Goal: Task Accomplishment & Management: Use online tool/utility

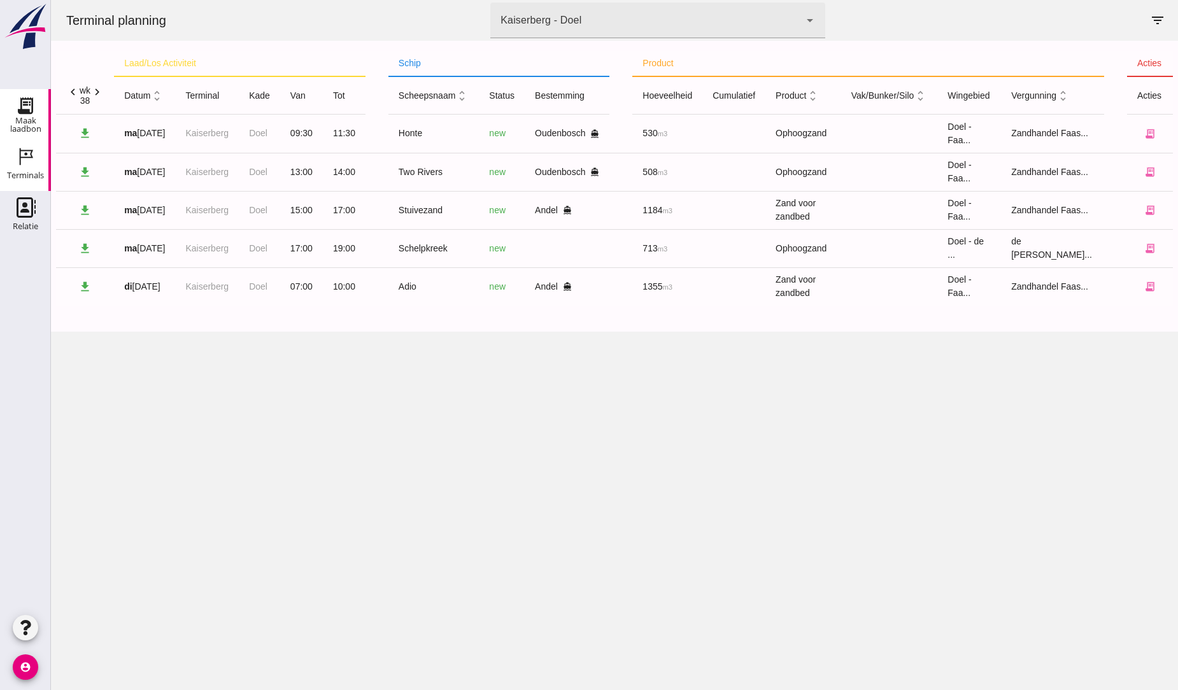
click at [34, 99] on icon "Maak laadbon" at bounding box center [25, 105] width 20 height 20
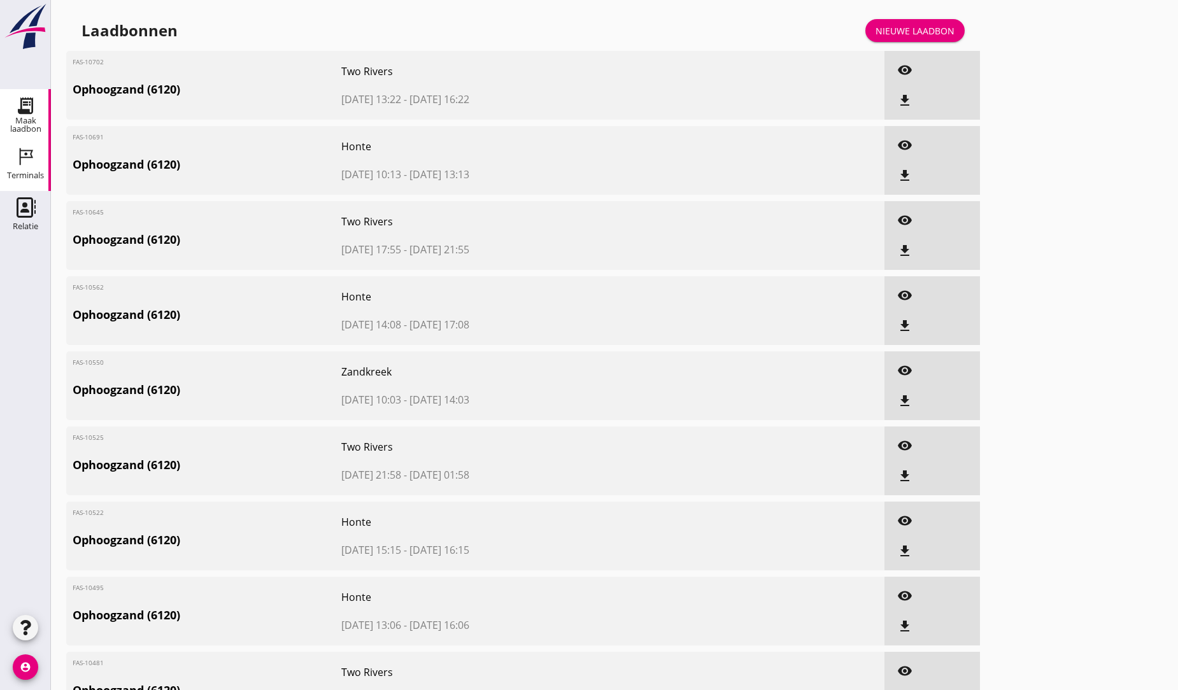
click at [27, 153] on icon "Terminals" at bounding box center [25, 156] width 20 height 20
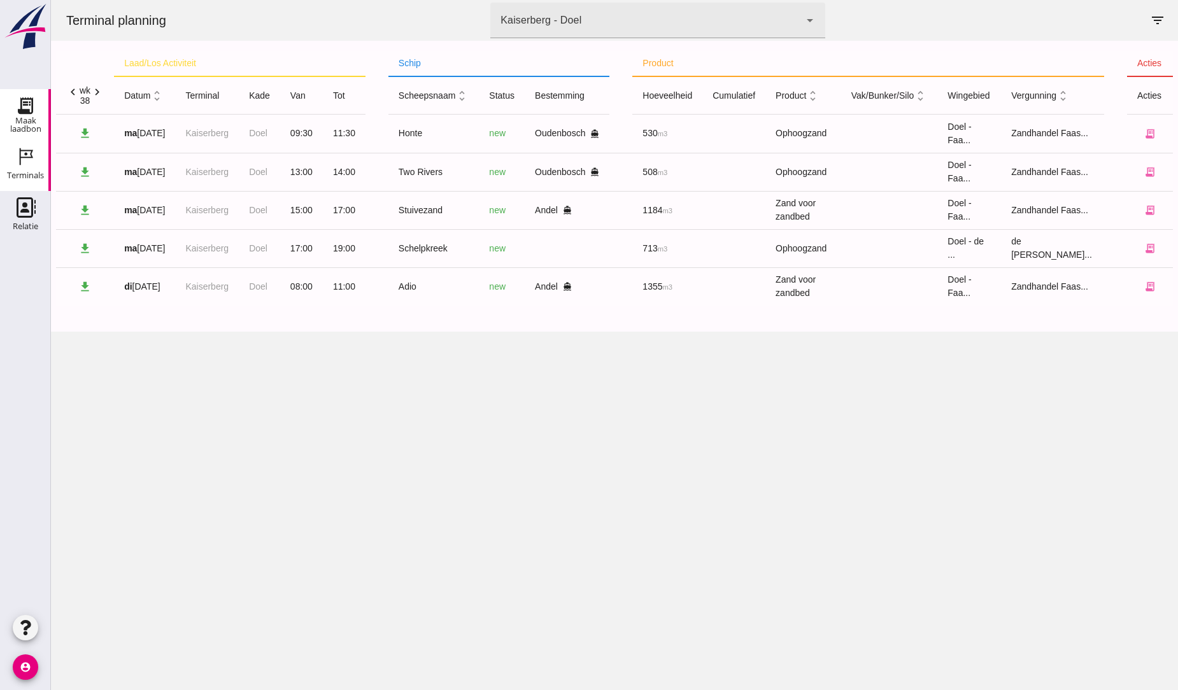
click at [17, 102] on icon "Maak laadbon" at bounding box center [25, 105] width 20 height 20
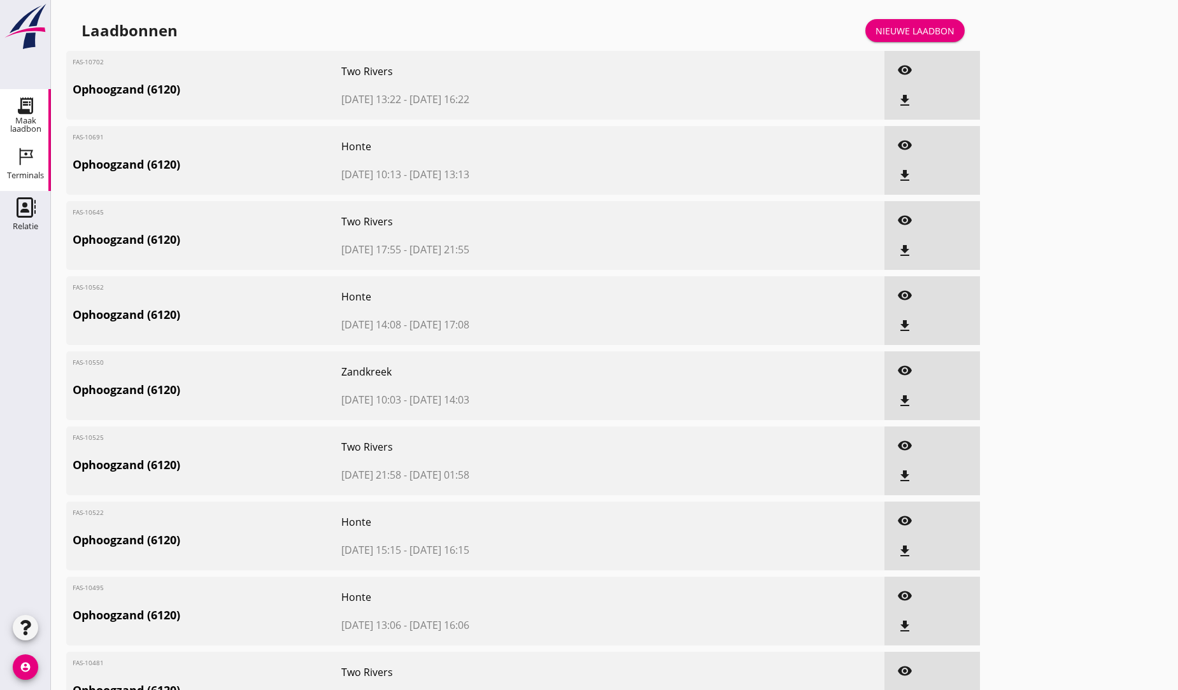
click at [17, 157] on icon "Terminals" at bounding box center [25, 156] width 20 height 20
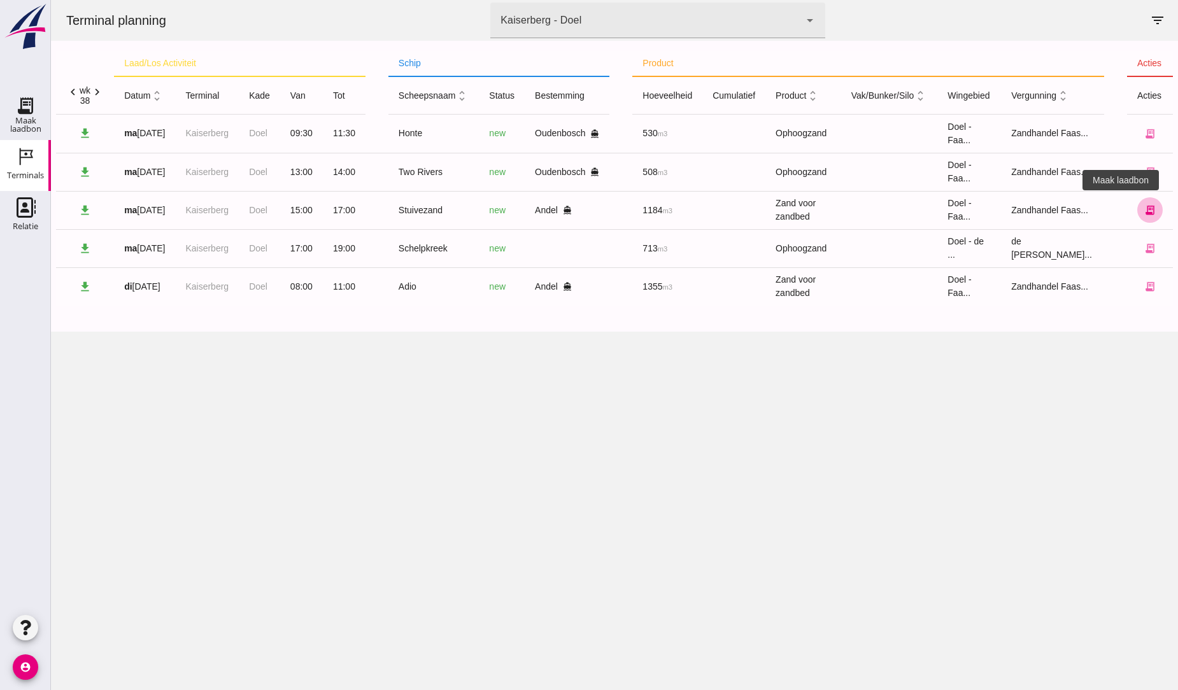
click at [1144, 215] on icon "receipt_long" at bounding box center [1149, 209] width 11 height 11
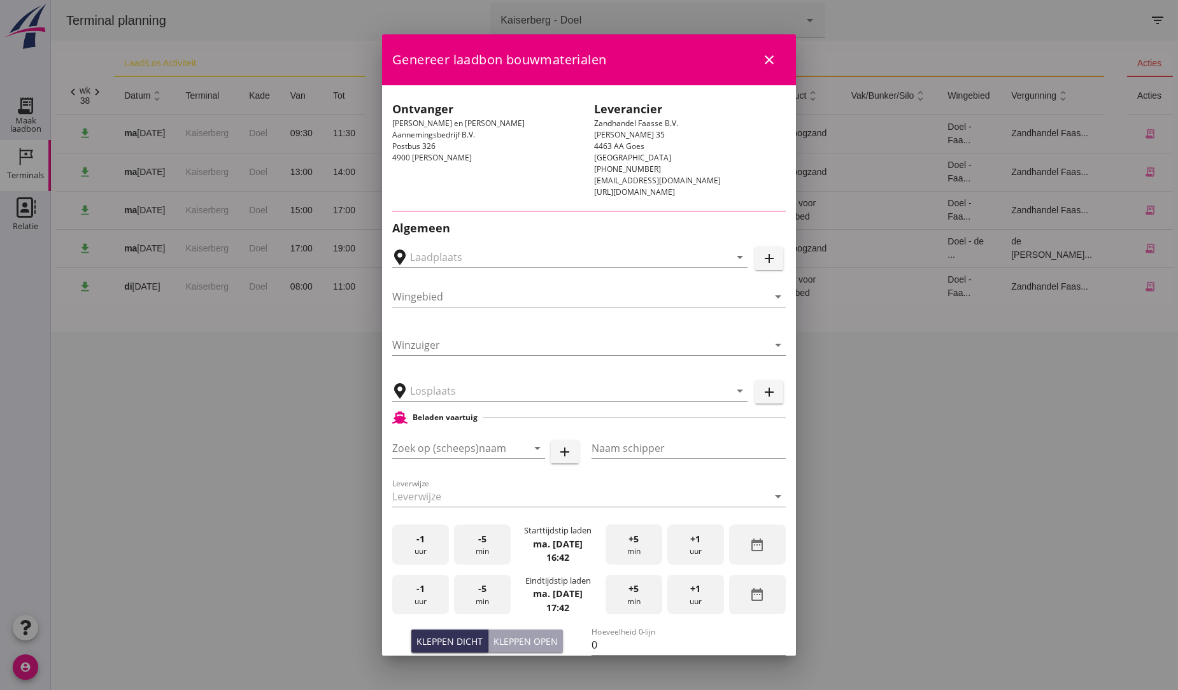
type input "MvO [PERSON_NAME], [PERSON_NAME]"
type input "Stuivezand"
type input "[PERSON_NAME]"
type input "1184"
type input "Zand voor zandbed (6120)"
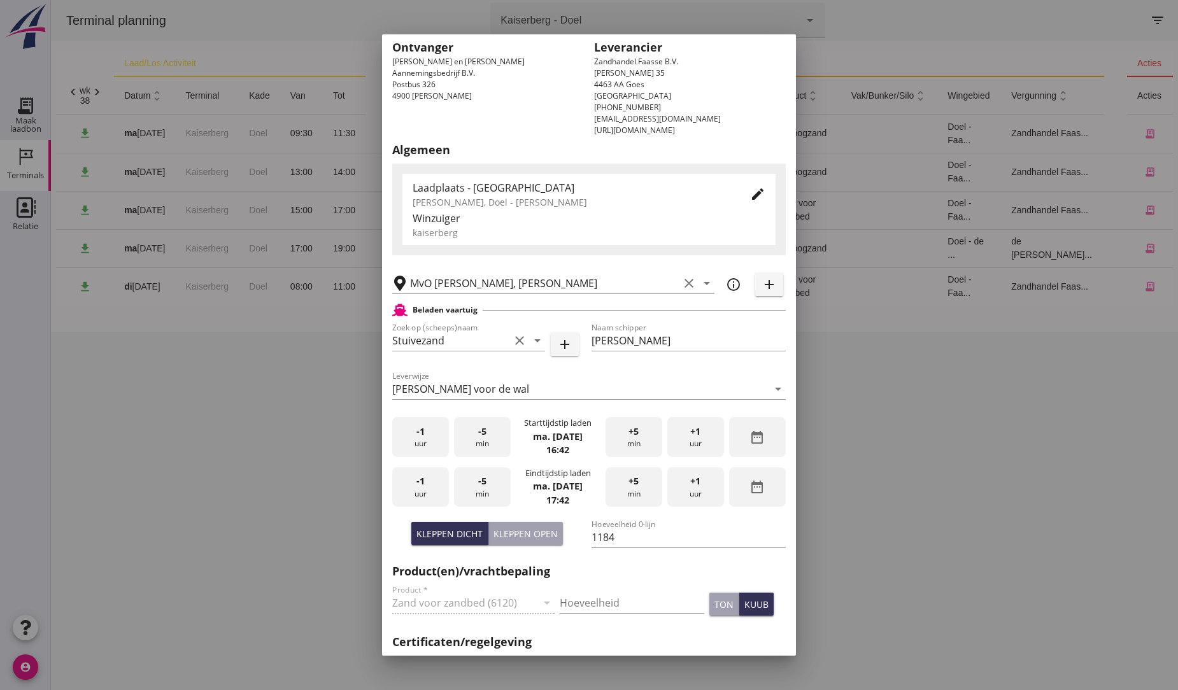
scroll to position [212, 0]
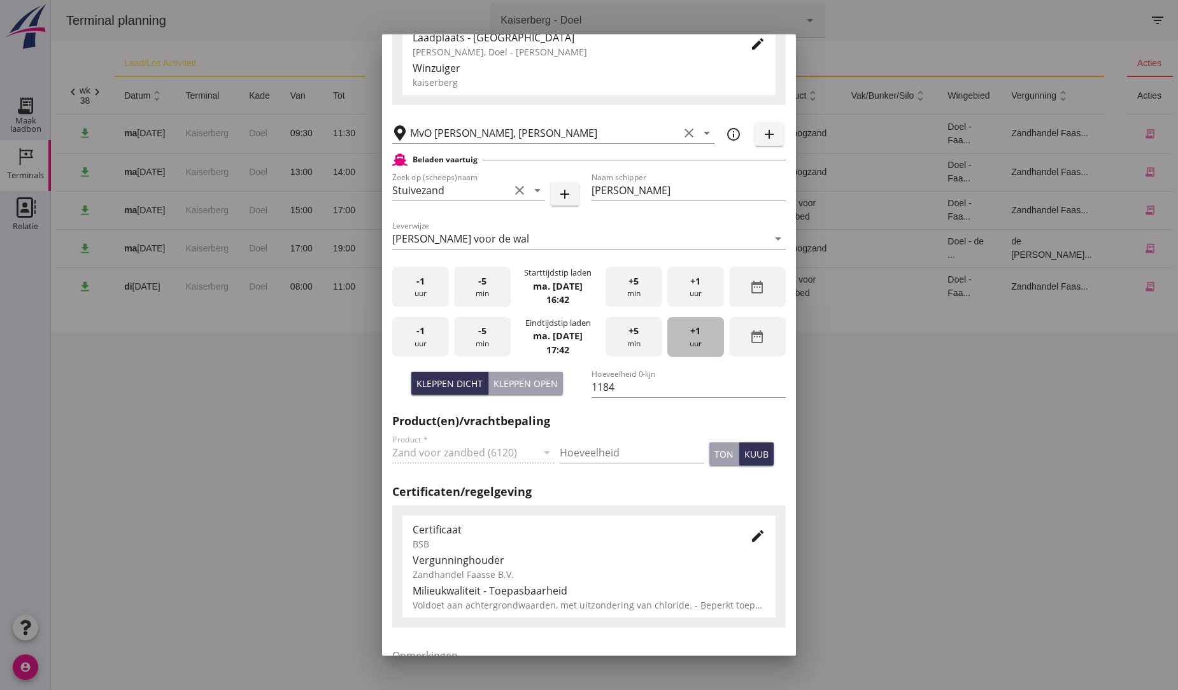
click at [690, 328] on span "+1" at bounding box center [695, 331] width 10 height 14
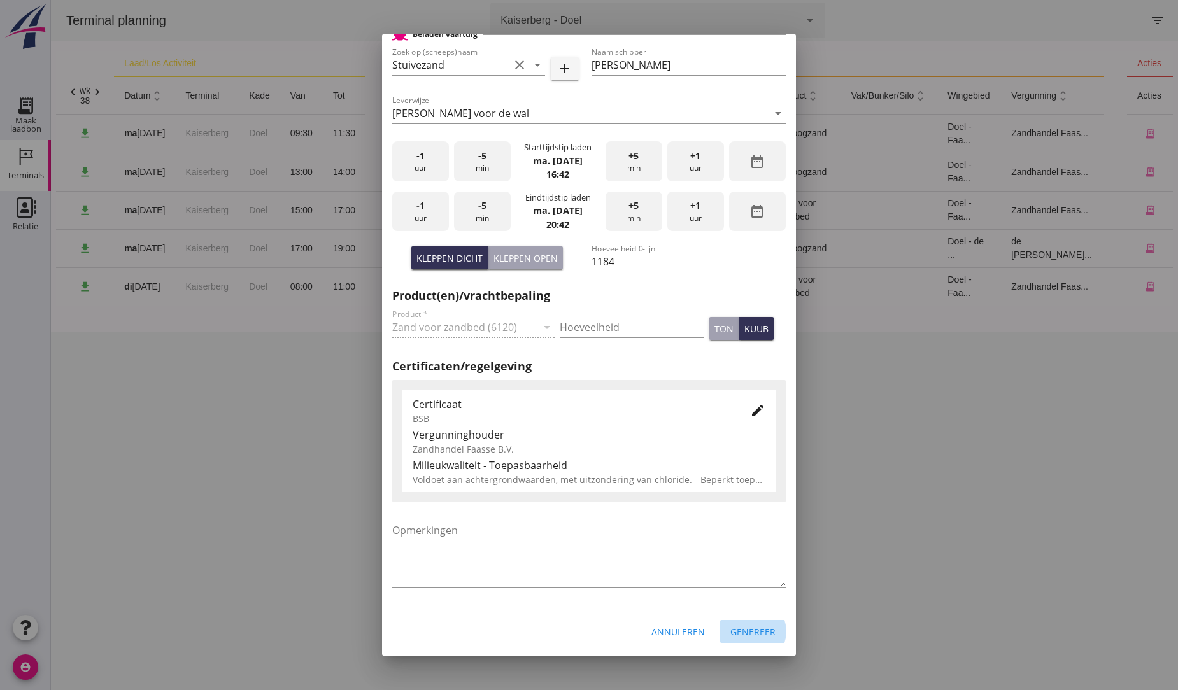
click at [749, 633] on div "Genereer" at bounding box center [752, 631] width 45 height 13
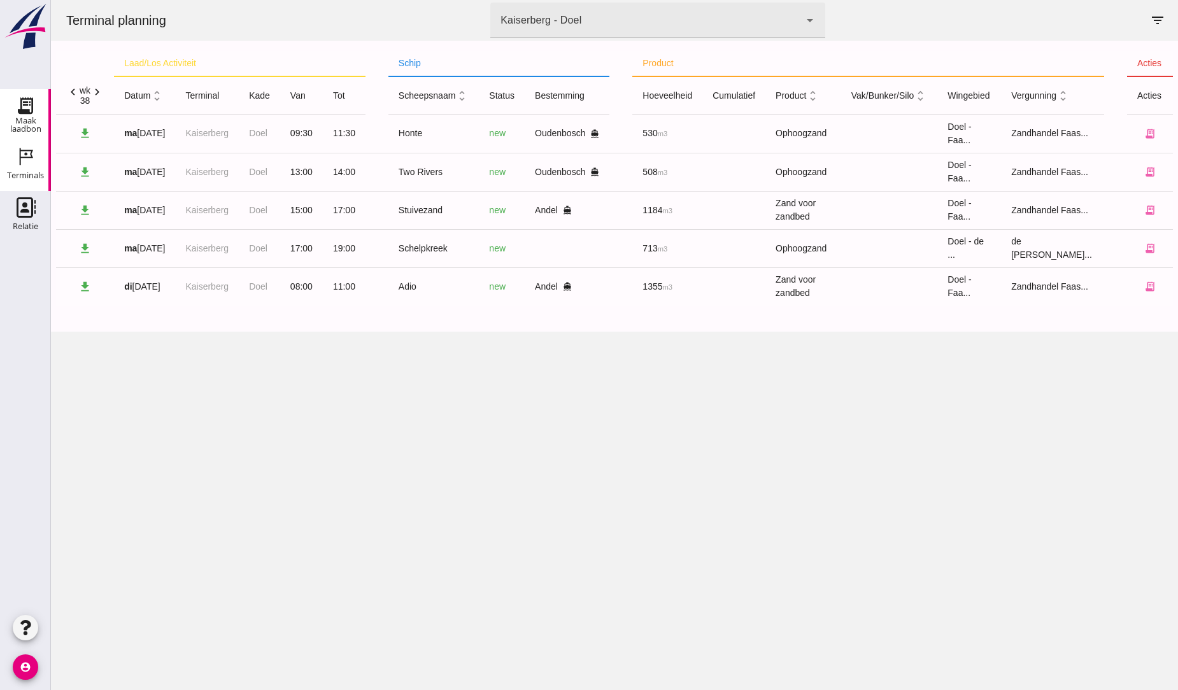
click at [20, 106] on use at bounding box center [25, 105] width 20 height 20
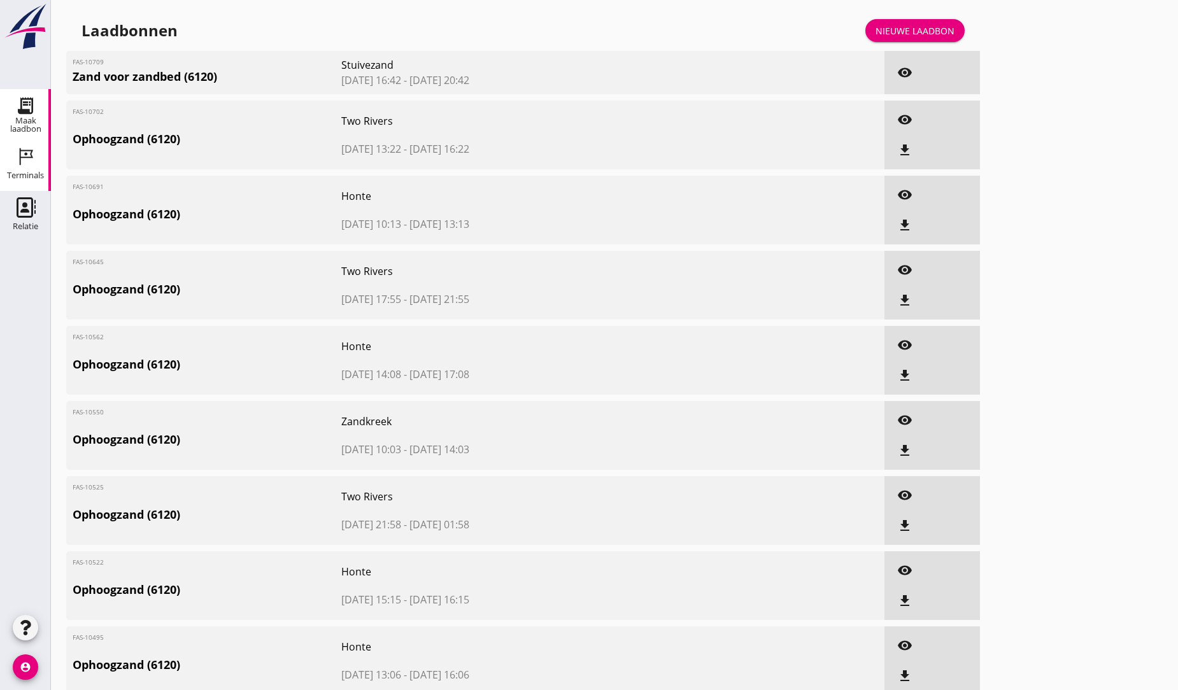
drag, startPoint x: 17, startPoint y: 153, endPoint x: 37, endPoint y: 164, distance: 23.1
click at [17, 153] on icon "Terminals" at bounding box center [25, 156] width 20 height 20
